Goal: Transaction & Acquisition: Register for event/course

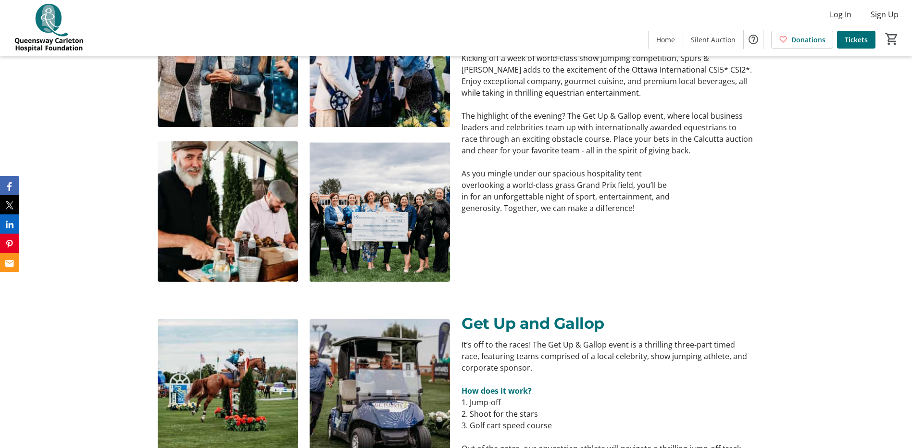
scroll to position [1057, 0]
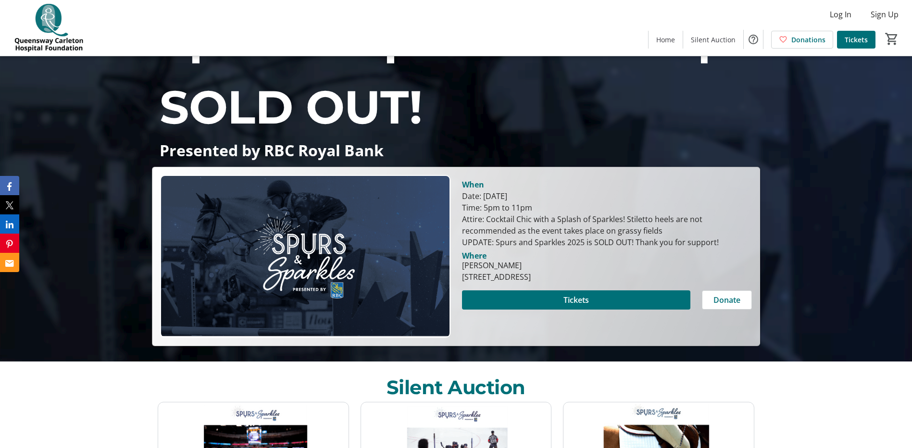
scroll to position [96, 0]
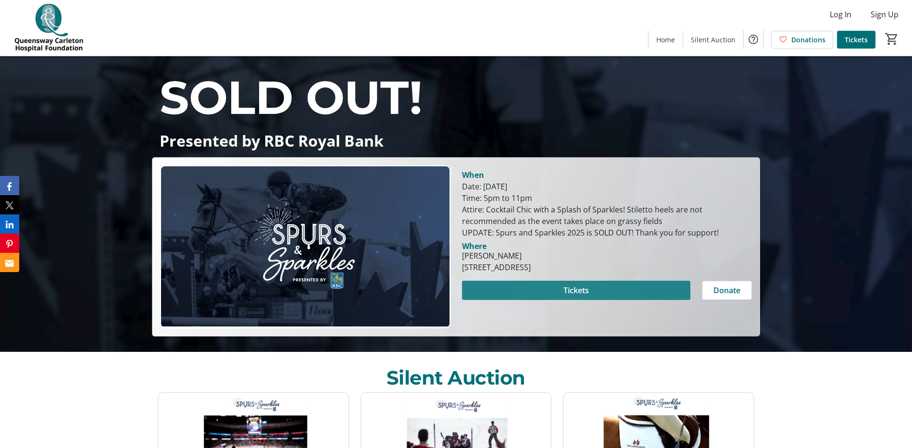
click at [542, 290] on span at bounding box center [576, 290] width 228 height 23
